Goal: Task Accomplishment & Management: Use online tool/utility

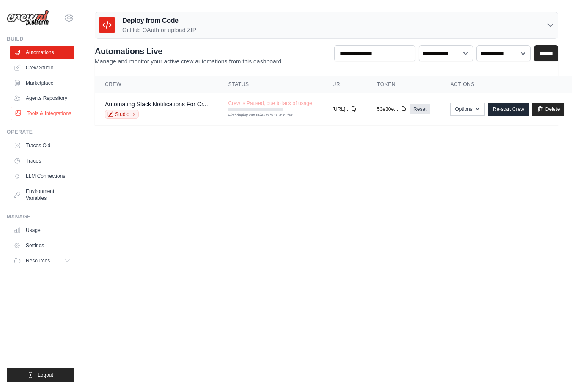
click at [43, 114] on link "Tools & Integrations" at bounding box center [43, 114] width 64 height 14
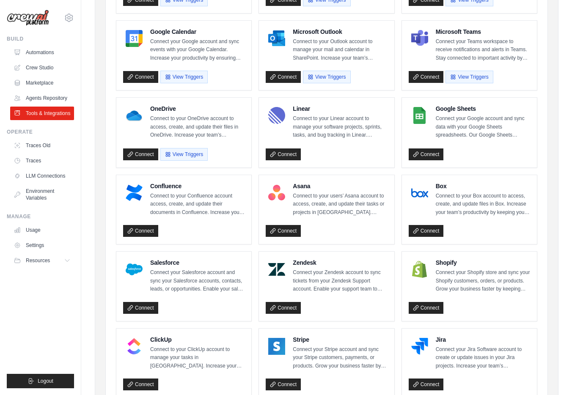
scroll to position [324, 0]
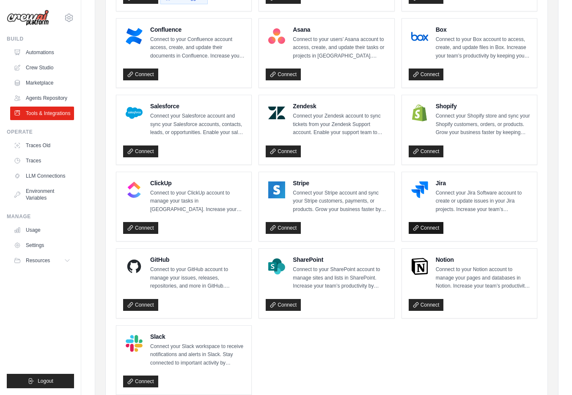
click at [426, 226] on link "Connect" at bounding box center [426, 228] width 35 height 12
drag, startPoint x: 431, startPoint y: 229, endPoint x: 434, endPoint y: 225, distance: 4.8
click at [434, 225] on button "Disconnect" at bounding box center [430, 228] width 42 height 13
